Goal: Find specific page/section: Find specific page/section

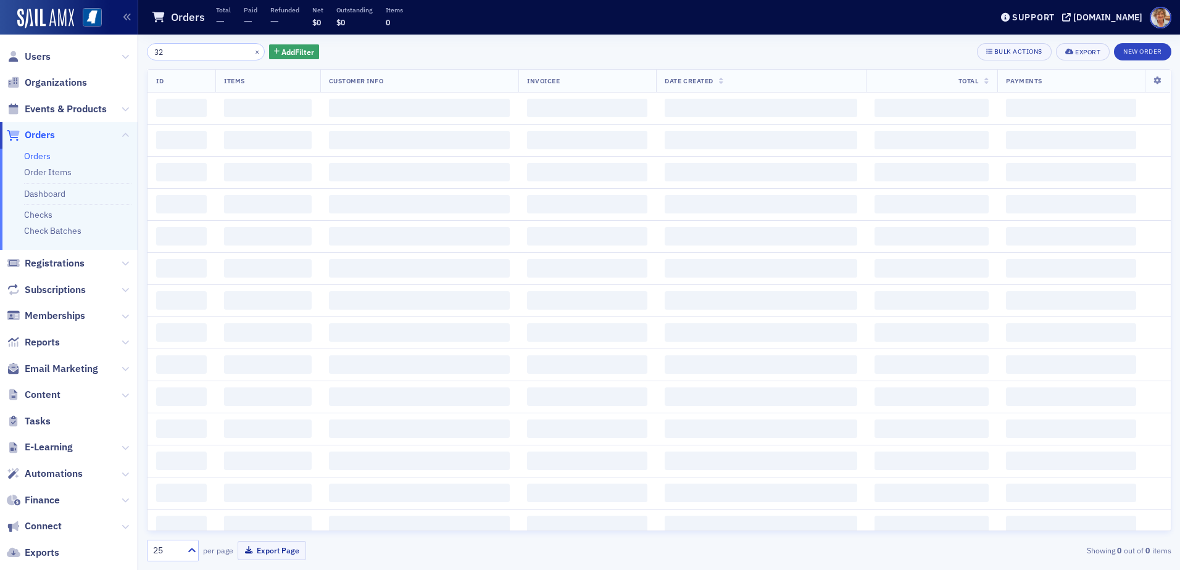
type input "3"
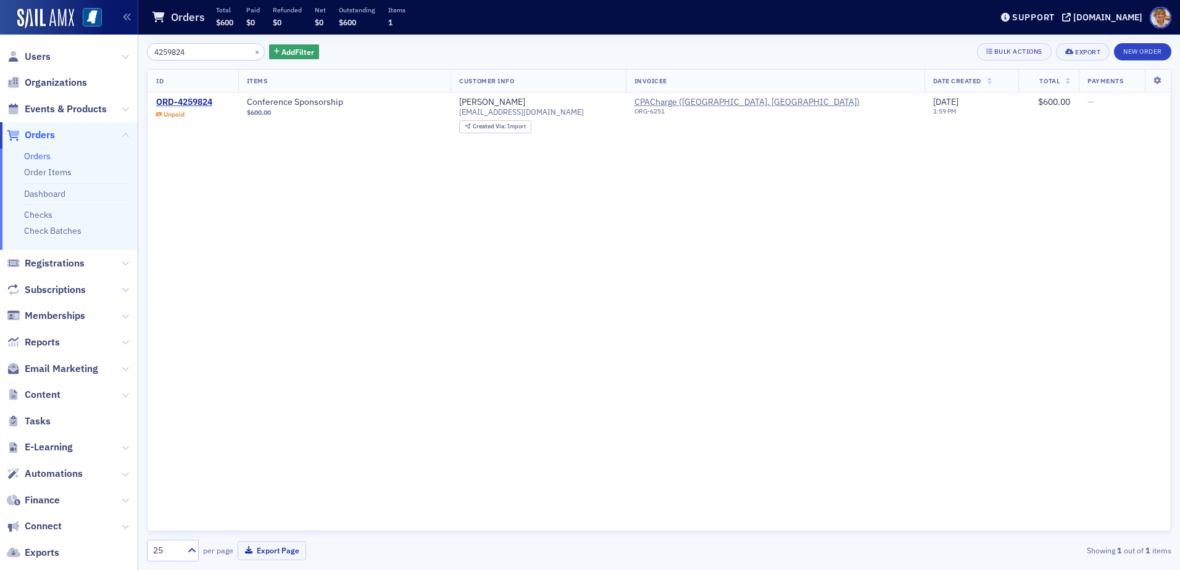
type input "4259824"
